Goal: Task Accomplishment & Management: Manage account settings

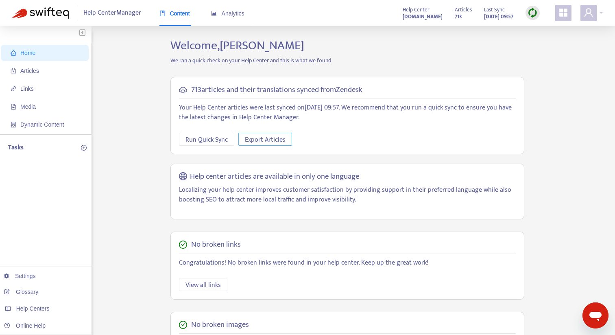
click at [263, 140] on span "Export Articles" at bounding box center [265, 140] width 41 height 10
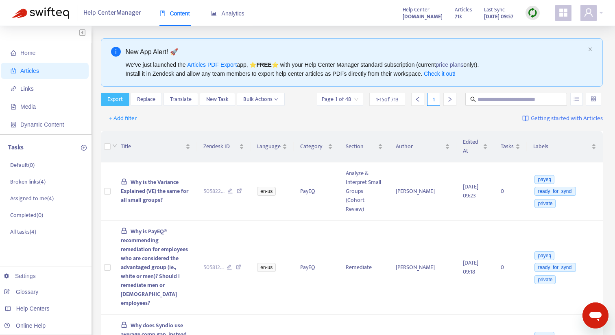
click at [114, 101] on span "Export" at bounding box center [114, 99] width 15 height 9
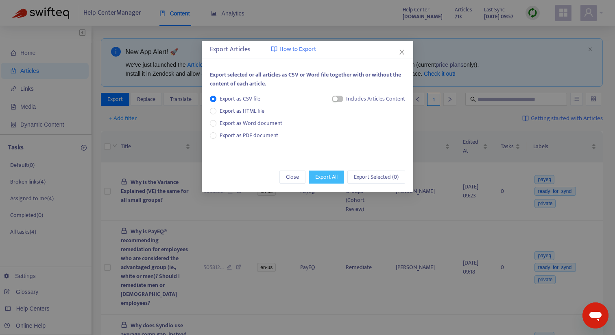
click at [320, 177] on span "Export All" at bounding box center [326, 177] width 22 height 9
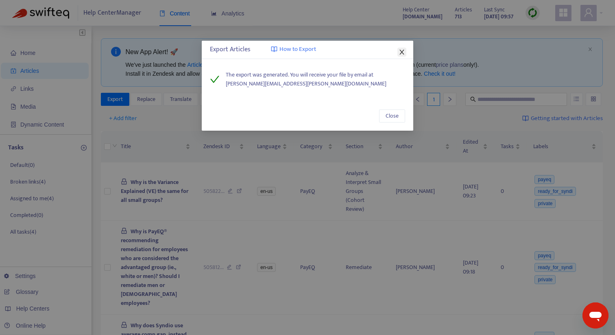
click at [402, 54] on icon "close" at bounding box center [402, 52] width 7 height 7
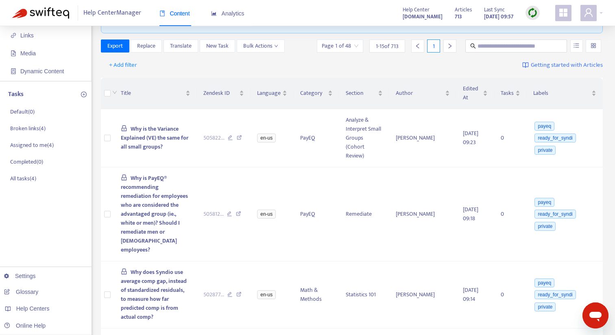
scroll to position [55, 0]
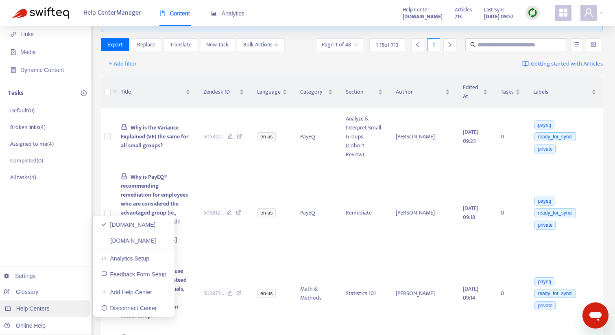
click at [40, 307] on span "Help Centers" at bounding box center [32, 308] width 33 height 7
click at [140, 241] on link "[DOMAIN_NAME]" at bounding box center [128, 240] width 55 height 7
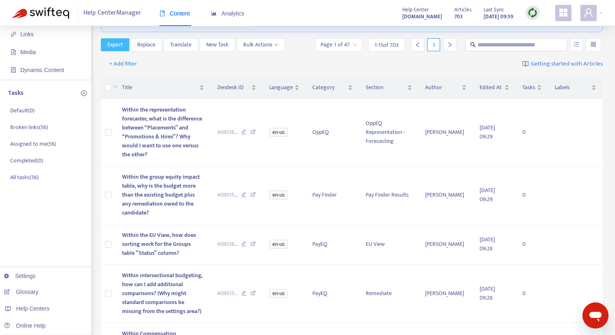
click at [117, 44] on span "Export" at bounding box center [114, 44] width 15 height 9
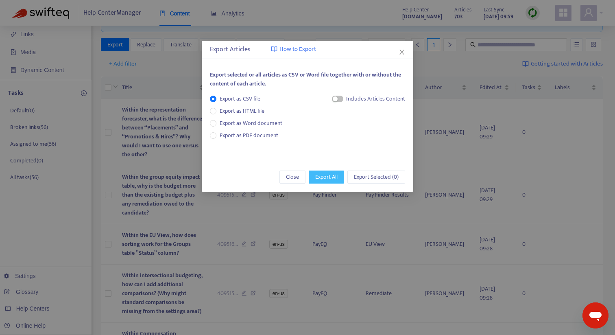
click at [332, 175] on span "Export All" at bounding box center [326, 177] width 22 height 9
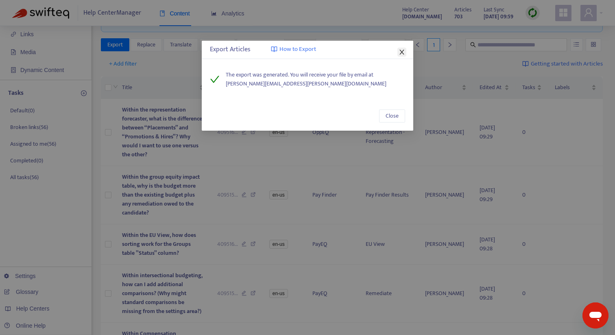
click at [401, 54] on icon "close" at bounding box center [402, 52] width 7 height 7
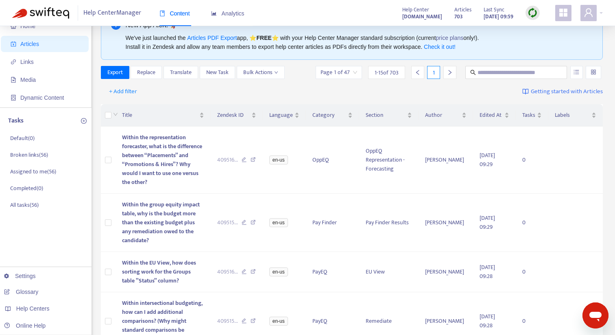
scroll to position [21, 0]
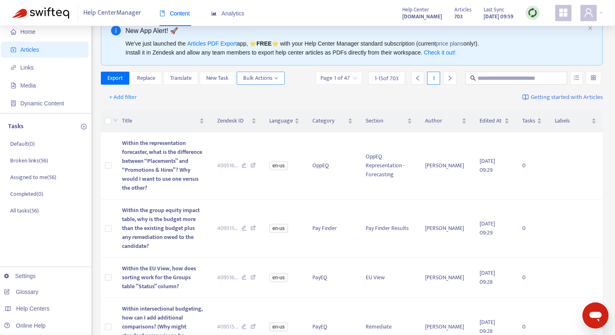
click at [273, 77] on span "Bulk Actions" at bounding box center [260, 78] width 35 height 9
click at [146, 97] on div "+ Add filter Getting started with Articles" at bounding box center [352, 97] width 503 height 19
click at [385, 81] on span "1 - 15 of 703" at bounding box center [387, 78] width 24 height 9
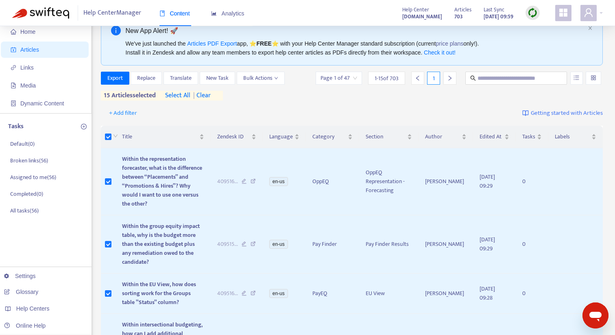
click at [181, 98] on span "select all" at bounding box center [177, 96] width 25 height 10
click at [261, 78] on span "Bulk Actions" at bounding box center [260, 78] width 35 height 9
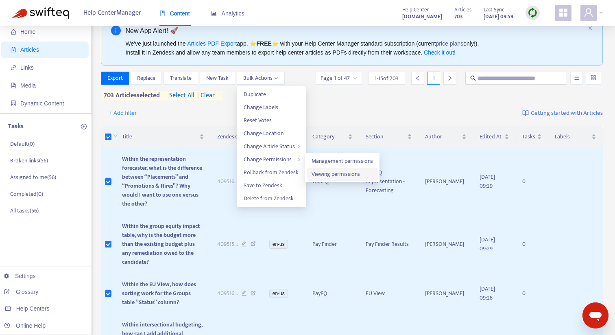
click at [358, 176] on span "Viewing permissions" at bounding box center [336, 173] width 48 height 9
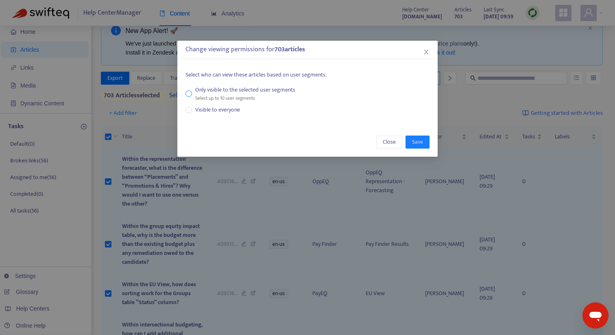
click at [230, 92] on div "Only visible to the selected user segments" at bounding box center [245, 89] width 100 height 9
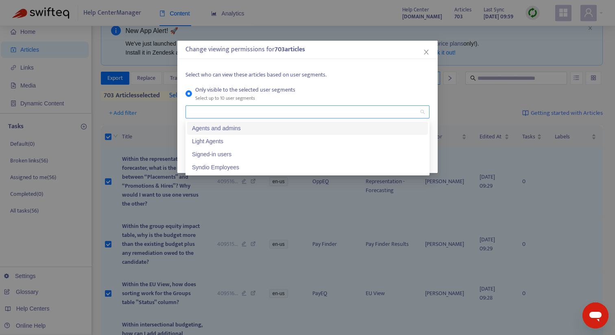
click at [234, 111] on div at bounding box center [304, 112] width 232 height 10
click at [237, 155] on div "Signed-in users" at bounding box center [307, 154] width 231 height 9
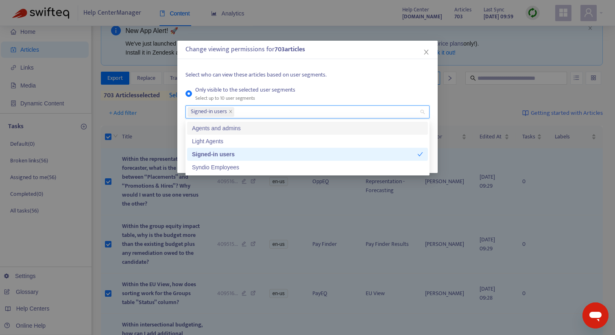
click at [331, 77] on p "Select who can view these articles based on user segments." at bounding box center [308, 74] width 244 height 9
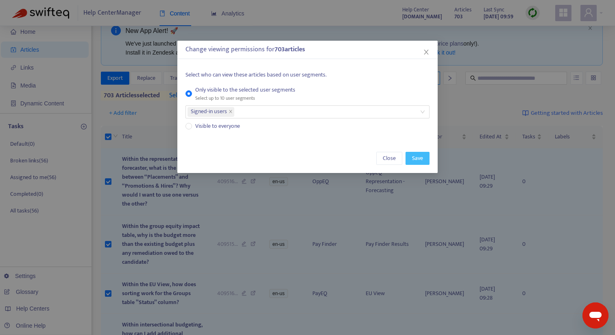
click at [420, 158] on span "Save" at bounding box center [417, 158] width 11 height 9
